Goal: Task Accomplishment & Management: Manage account settings

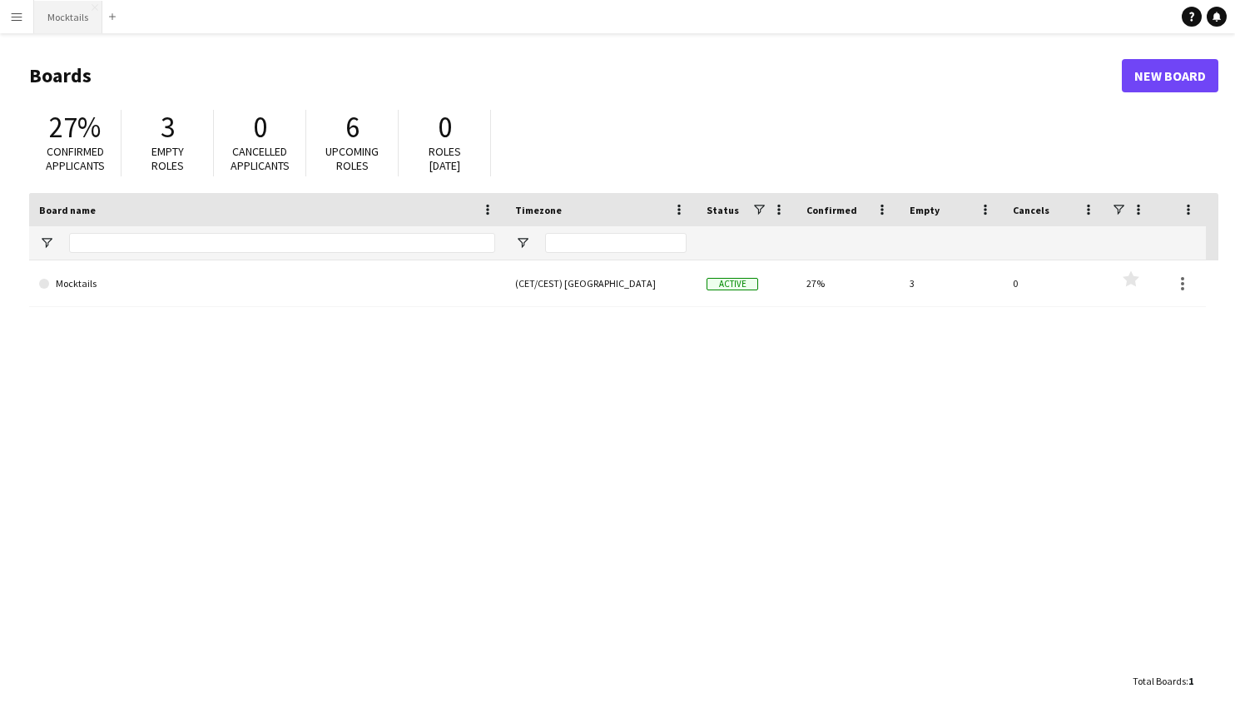
click at [57, 21] on button "Mocktails Close" at bounding box center [68, 17] width 68 height 32
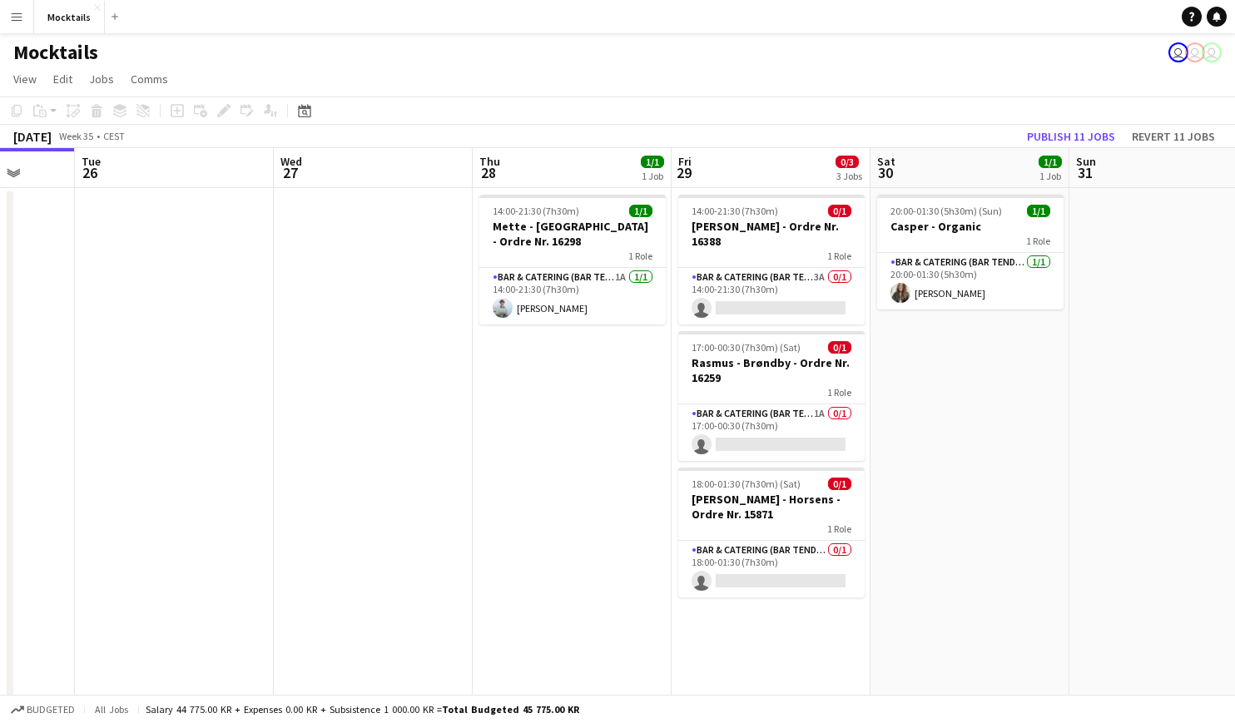
scroll to position [0, 733]
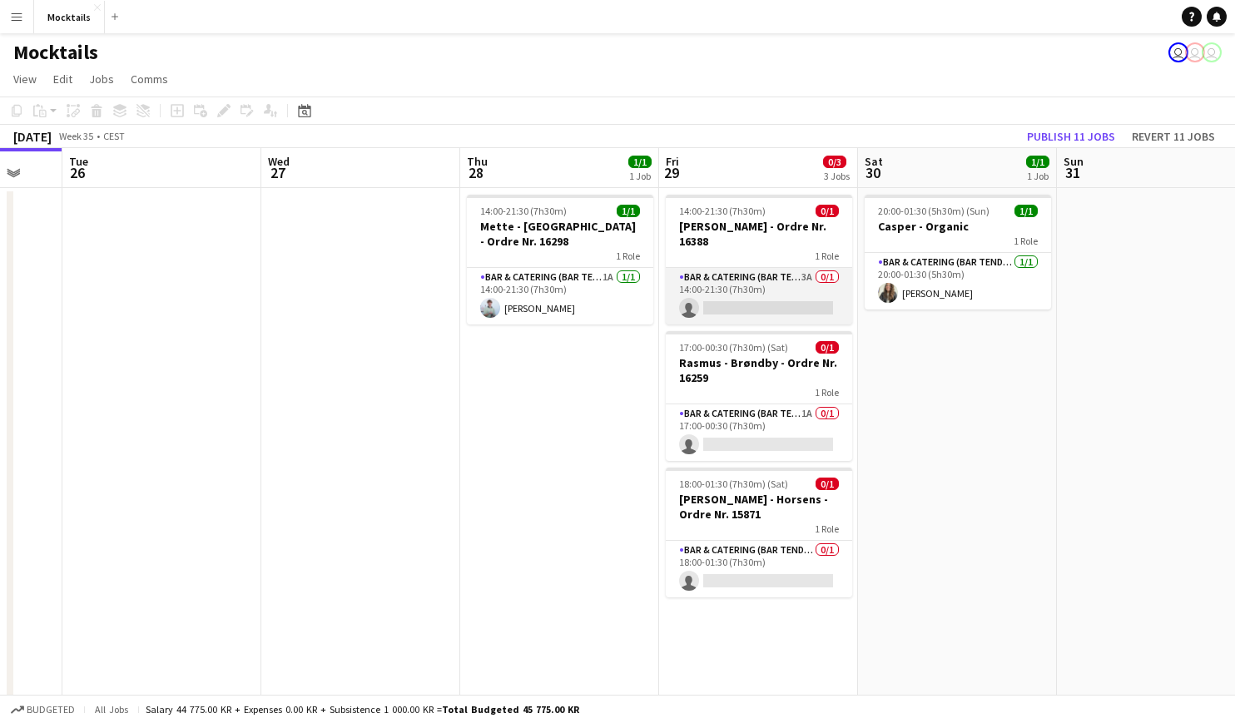
click at [752, 284] on app-card-role "Bar & Catering (Bar Tender) 3A 0/1 14:00-21:30 (7h30m) single-neutral-actions" at bounding box center [759, 296] width 186 height 57
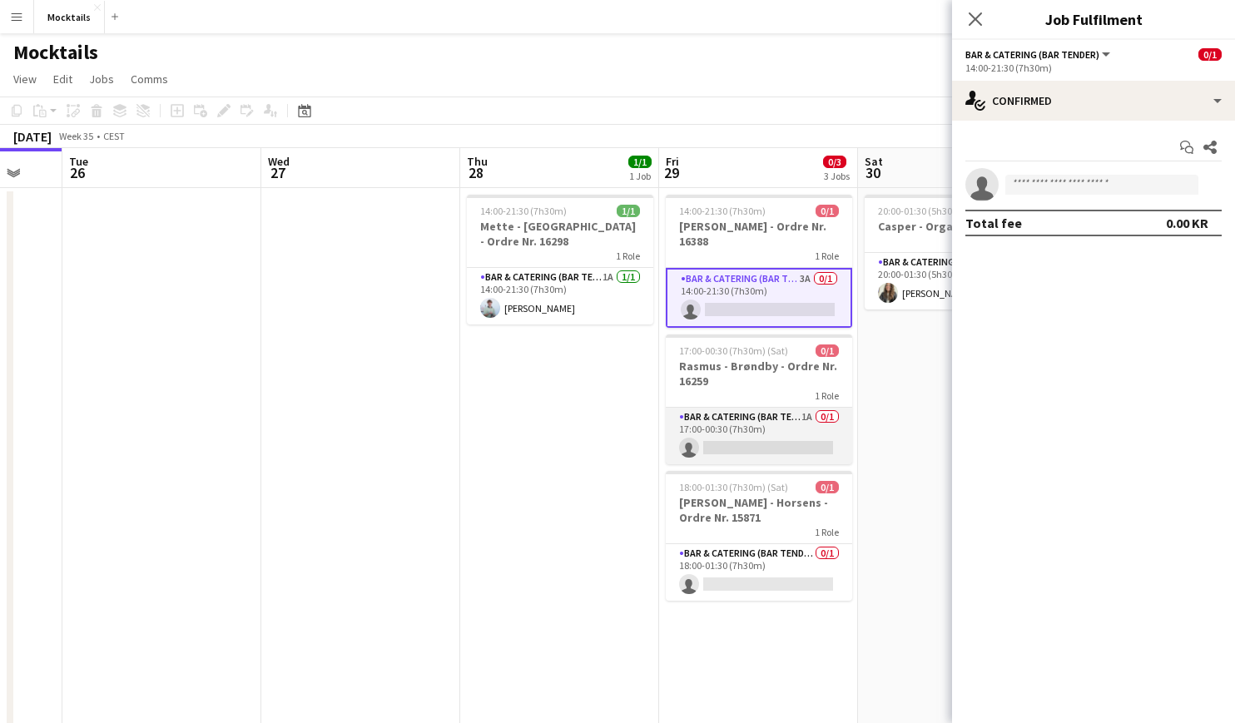
click at [752, 434] on app-card-role "Bar & Catering (Bar Tender) 1A 0/1 17:00-00:30 (7h30m) single-neutral-actions" at bounding box center [759, 436] width 186 height 57
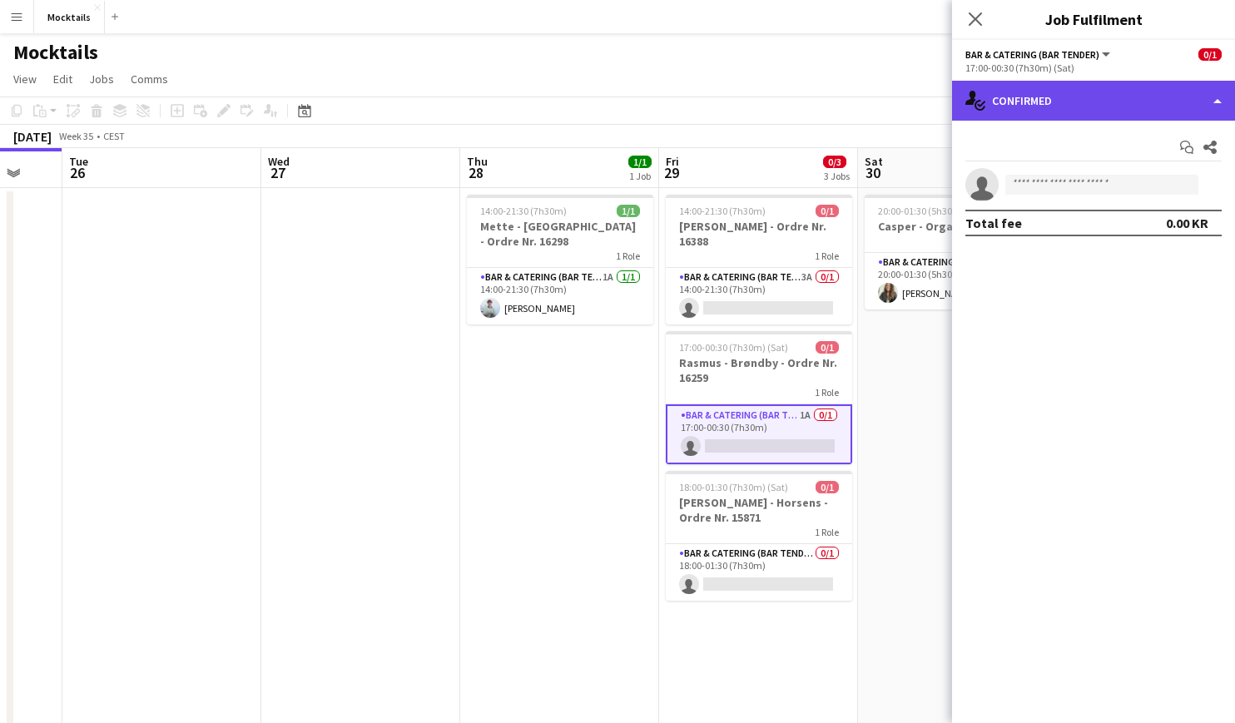
click at [1017, 94] on div "single-neutral-actions-check-2 Confirmed" at bounding box center [1093, 101] width 283 height 40
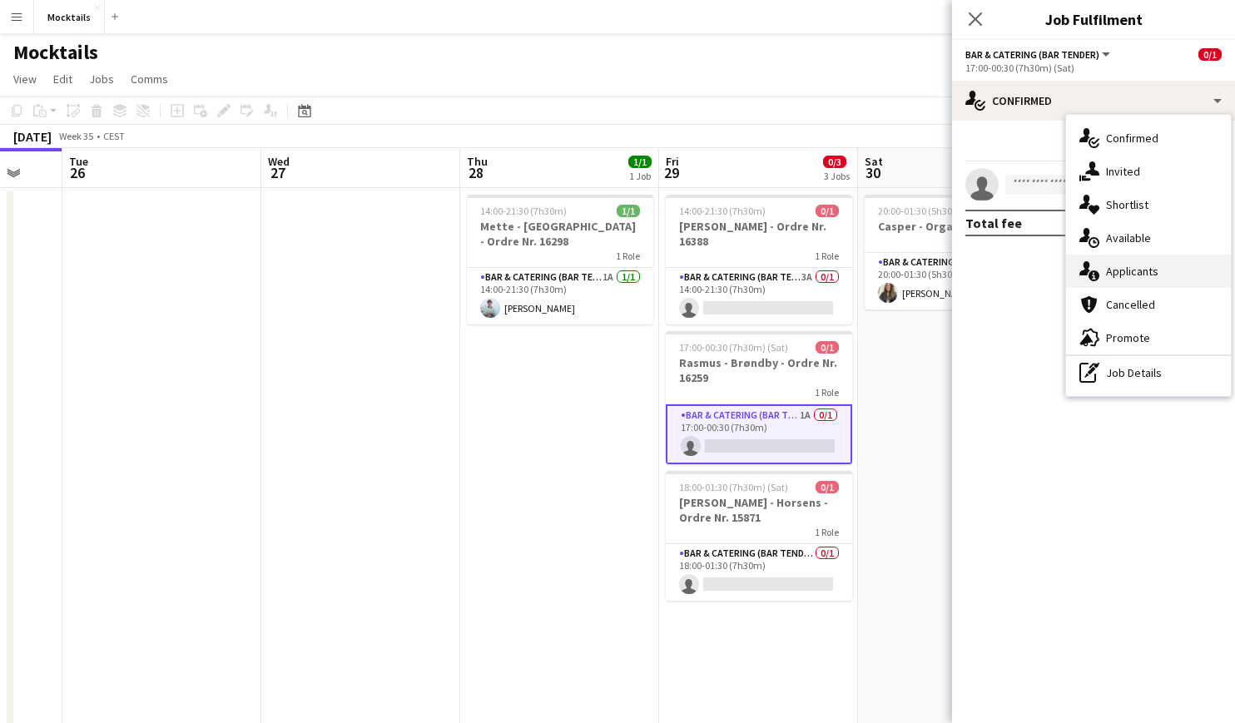
click at [1104, 276] on div "single-neutral-actions-information Applicants" at bounding box center [1148, 271] width 165 height 33
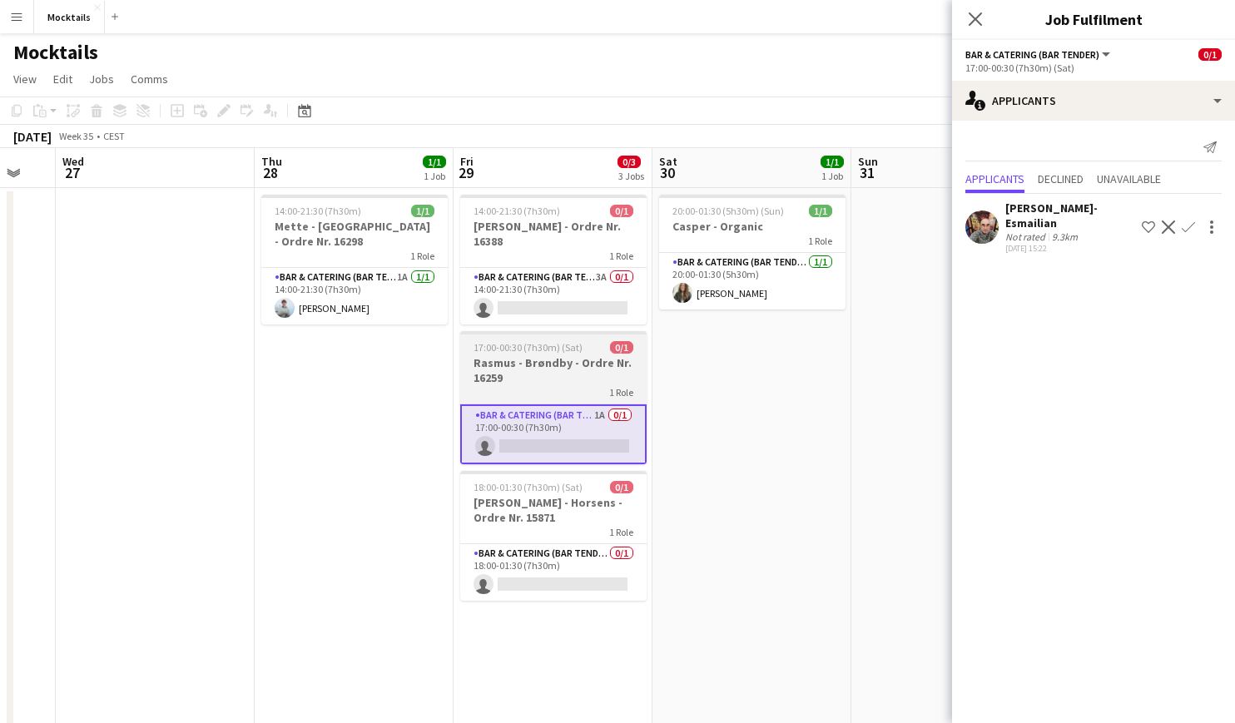
scroll to position [0, 543]
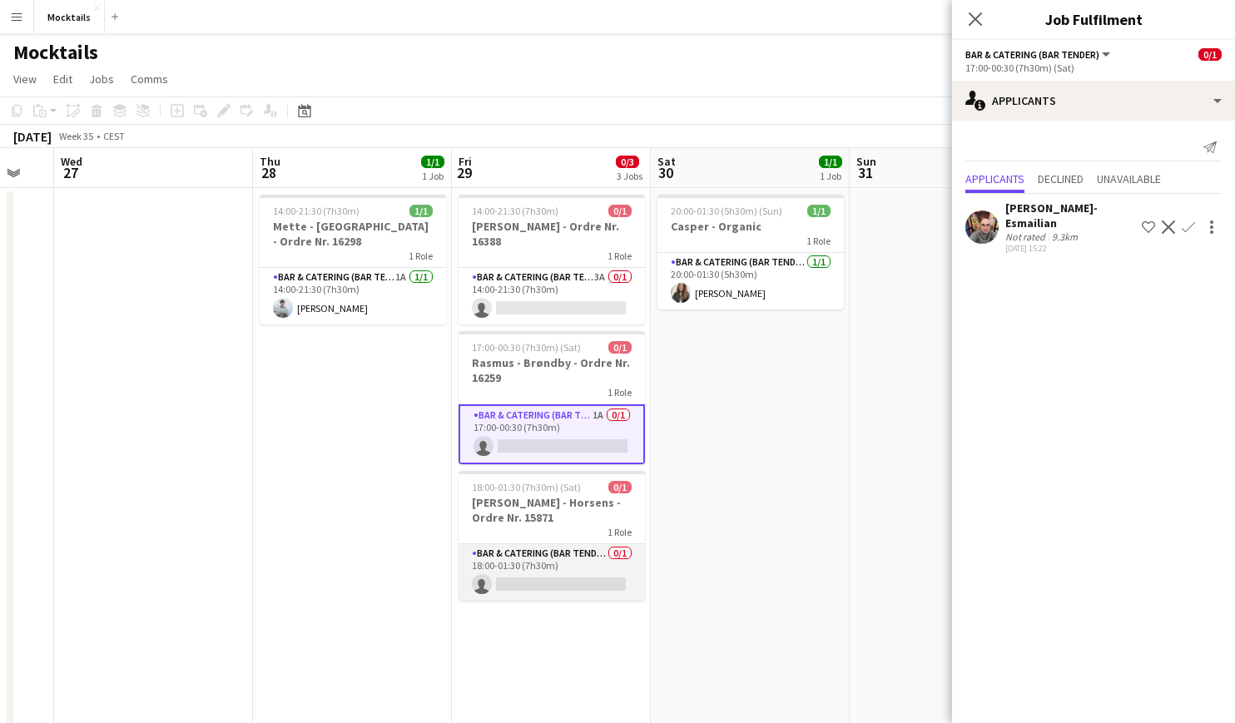
click at [567, 567] on app-card-role "Bar & Catering (Bar Tender) 0/1 18:00-01:30 (7h30m) single-neutral-actions" at bounding box center [552, 572] width 186 height 57
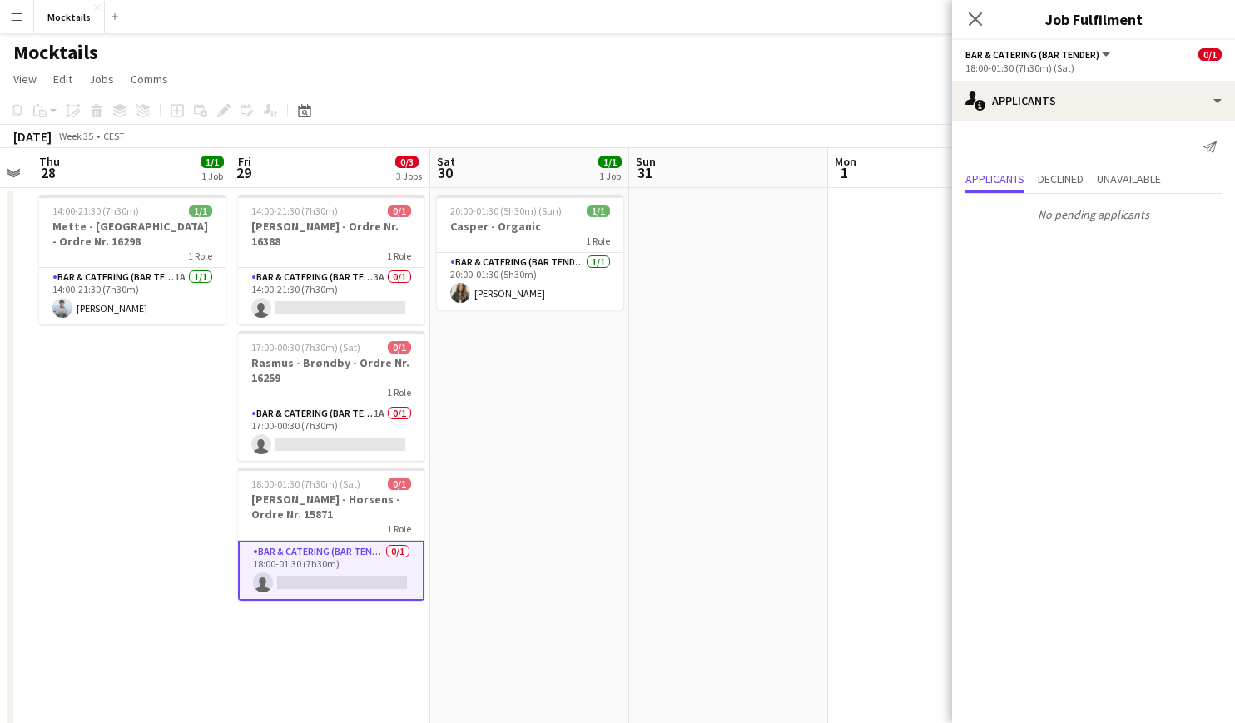
scroll to position [0, 770]
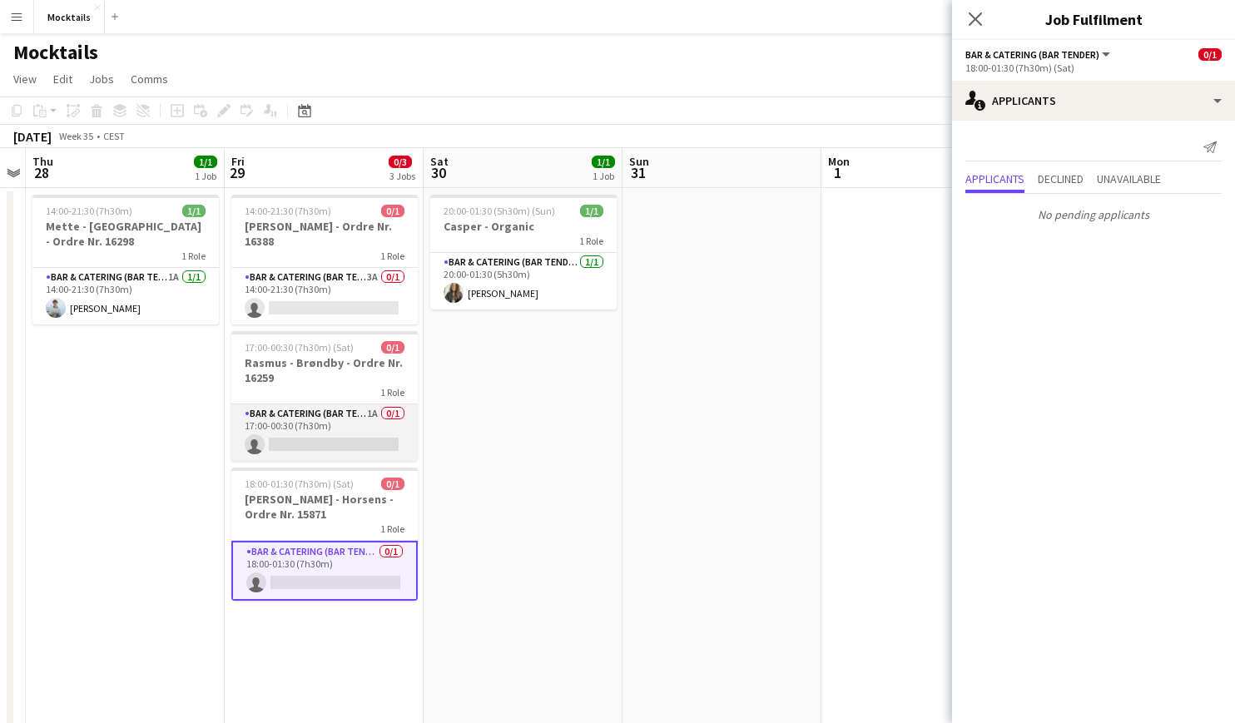
click at [320, 424] on app-card-role "Bar & Catering (Bar Tender) 1A 0/1 17:00-00:30 (7h30m) single-neutral-actions" at bounding box center [324, 432] width 186 height 57
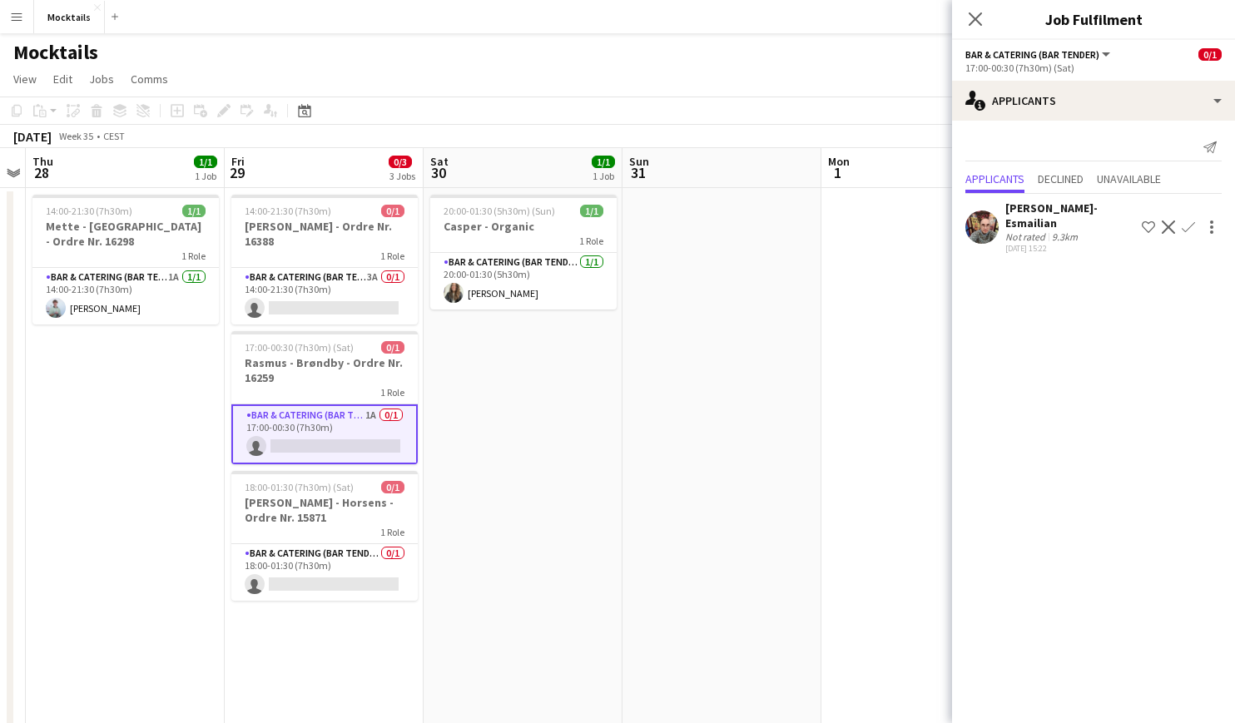
click at [1189, 221] on app-icon "Confirm" at bounding box center [1188, 227] width 13 height 13
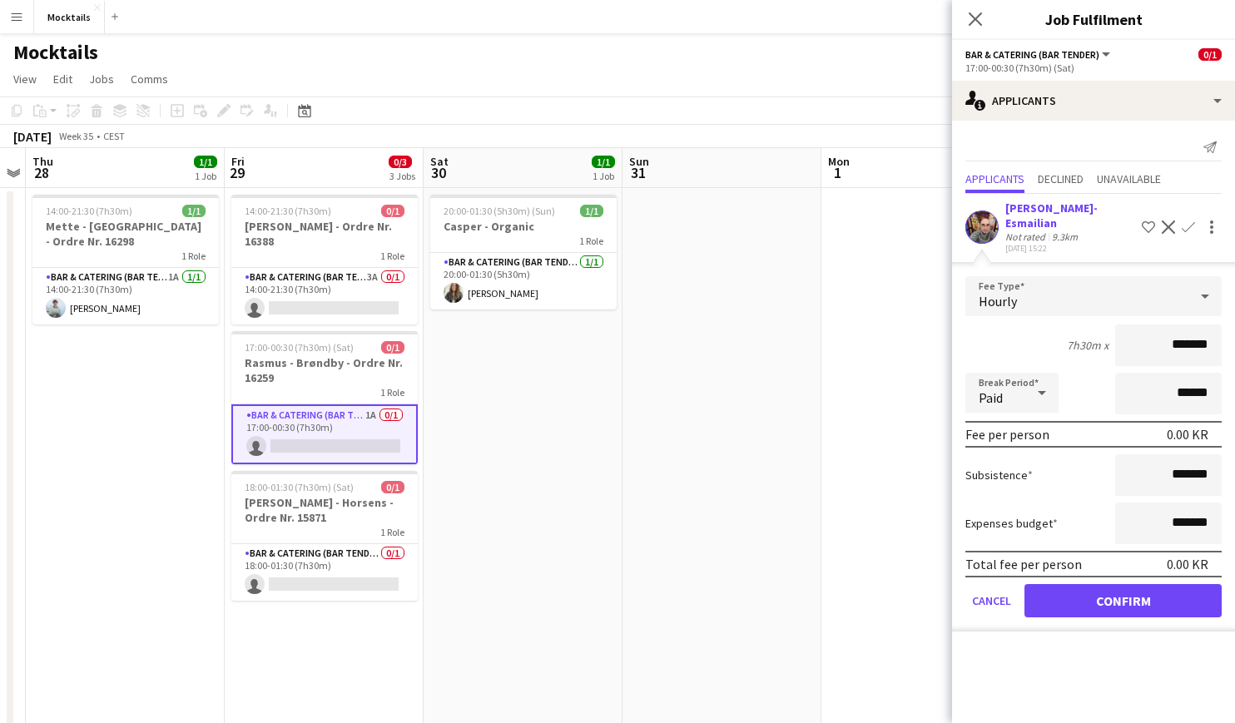
click at [1175, 335] on input "*******" at bounding box center [1168, 346] width 107 height 42
type input "******"
click at [1170, 593] on button "Confirm" at bounding box center [1123, 600] width 197 height 33
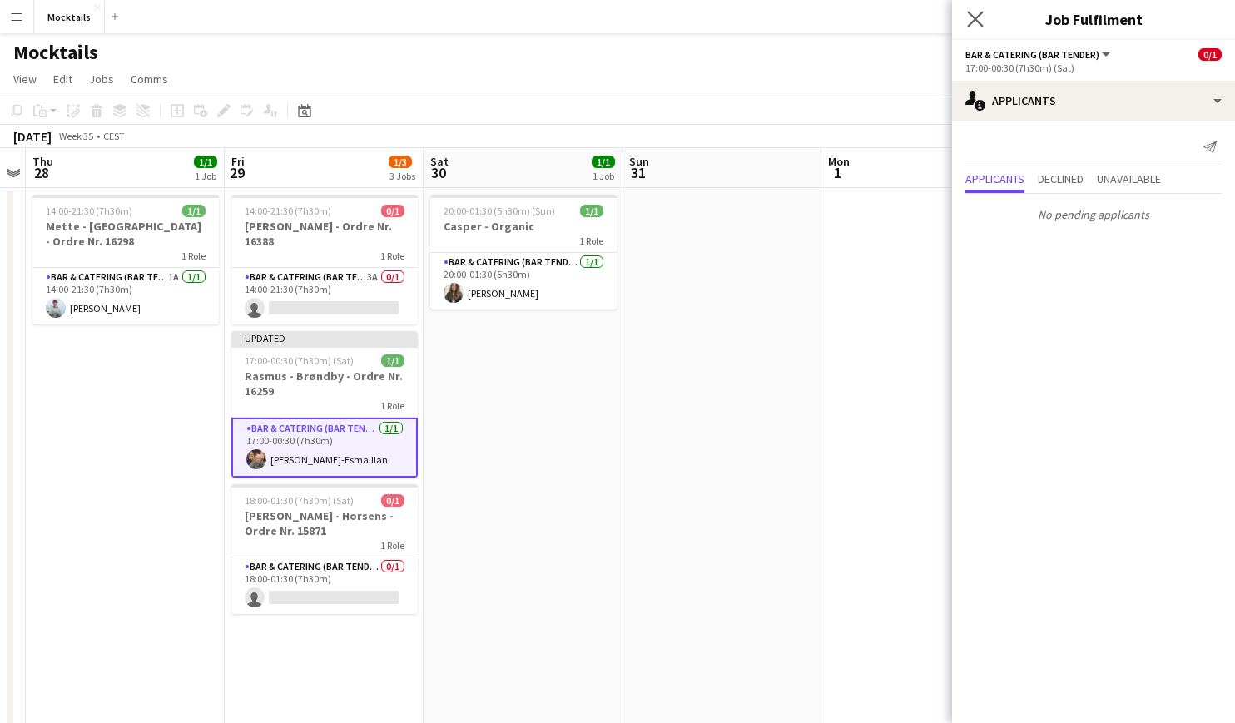
click at [979, 12] on app-icon "Close pop-in" at bounding box center [976, 19] width 24 height 24
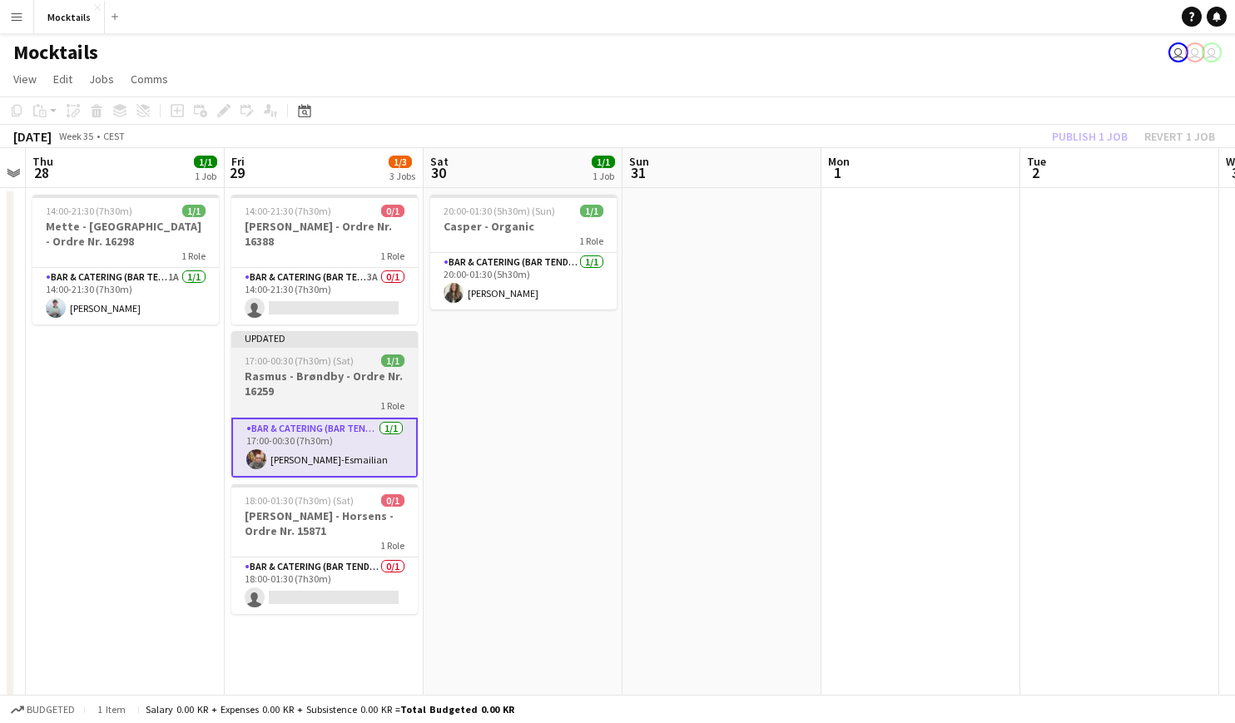
click at [294, 379] on h3 "Rasmus - Brøndby - Ordre Nr. 16259" at bounding box center [324, 384] width 186 height 30
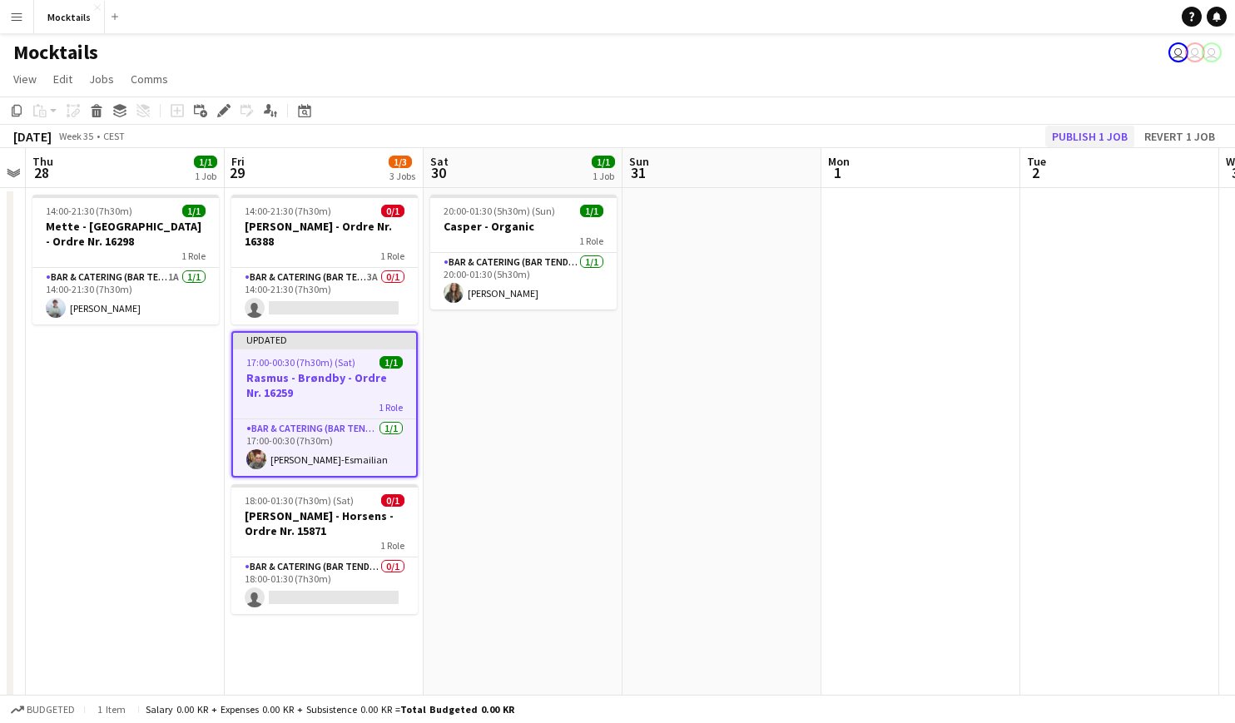
click at [1108, 139] on button "Publish 1 job" at bounding box center [1089, 137] width 89 height 22
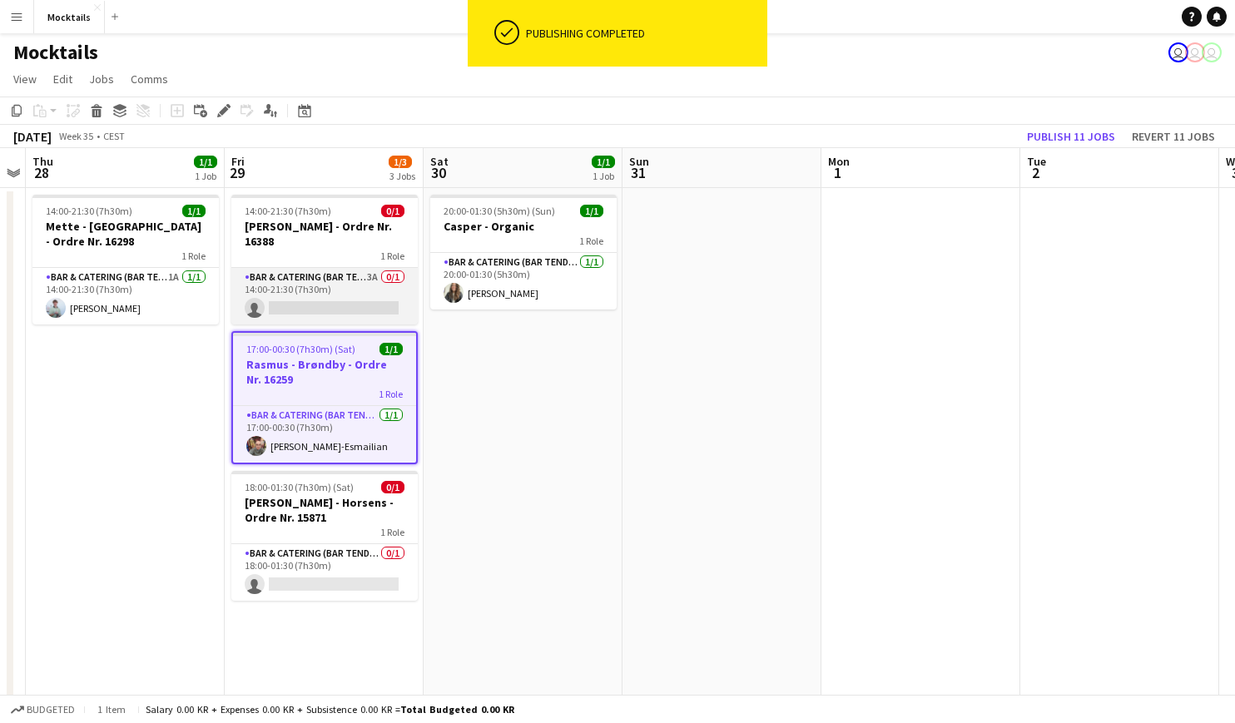
click at [295, 300] on app-card-role "Bar & Catering (Bar Tender) 3A 0/1 14:00-21:30 (7h30m) single-neutral-actions" at bounding box center [324, 296] width 186 height 57
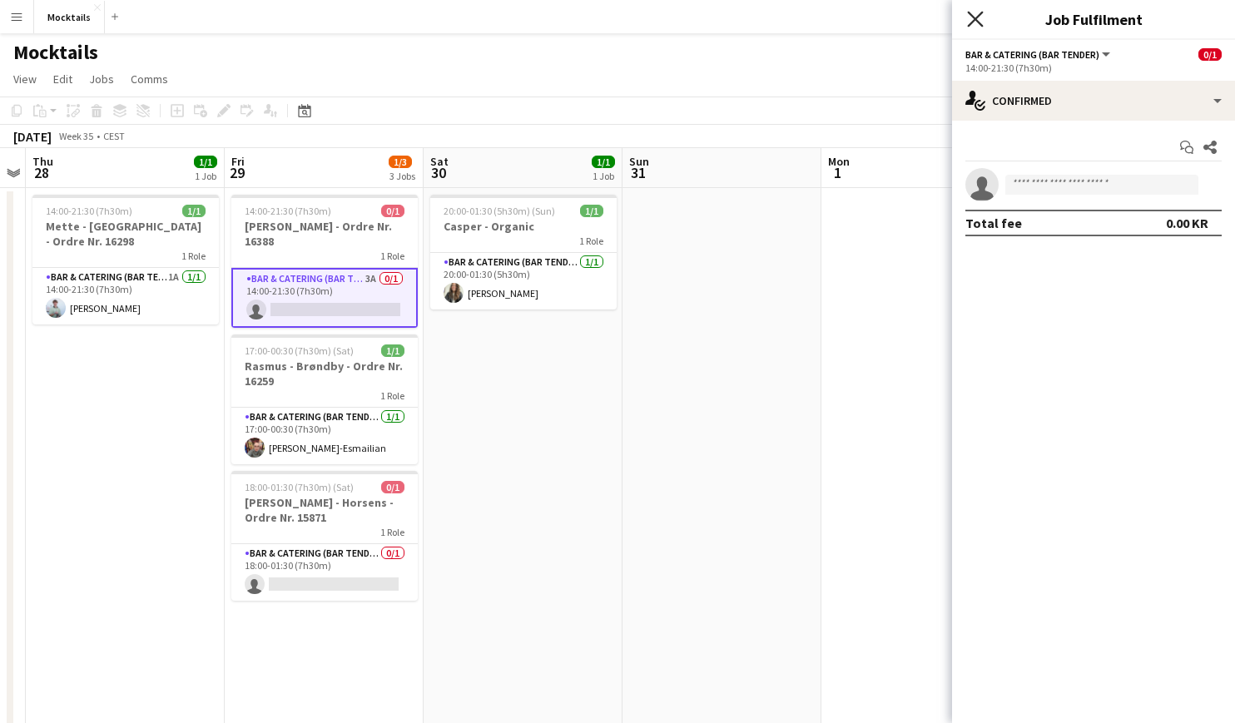
click at [976, 20] on icon at bounding box center [975, 19] width 16 height 16
